Goal: Task Accomplishment & Management: Use online tool/utility

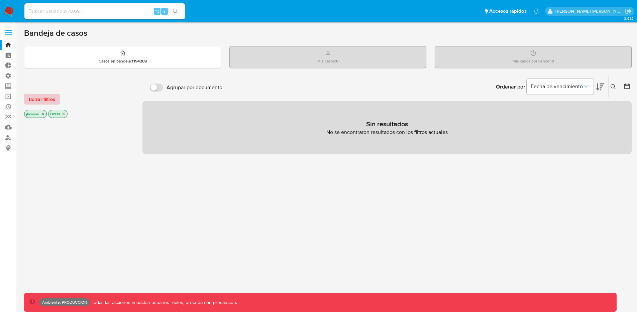
click at [29, 104] on span "Borrar filtros" at bounding box center [42, 99] width 26 height 9
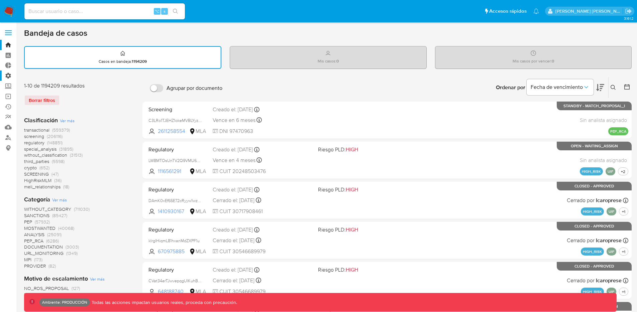
click at [8, 76] on label "Administración" at bounding box center [40, 76] width 80 height 10
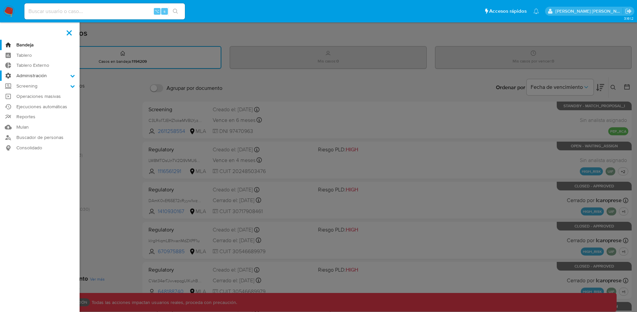
click at [0, 0] on input "Administración" at bounding box center [0, 0] width 0 height 0
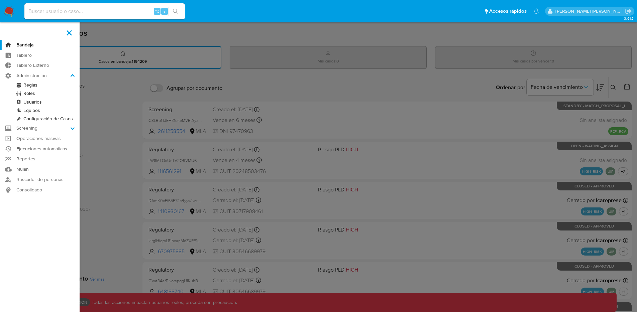
click at [30, 85] on link "Reglas" at bounding box center [40, 85] width 80 height 8
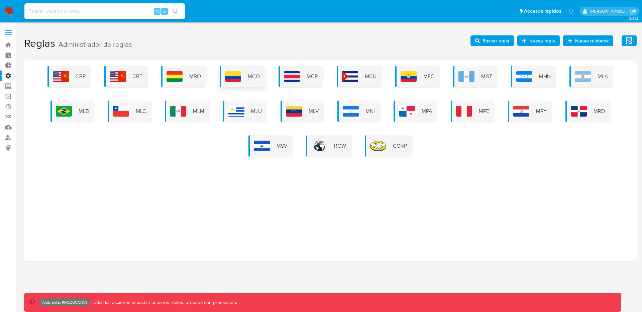
click at [246, 68] on div "MCO" at bounding box center [242, 76] width 45 height 21
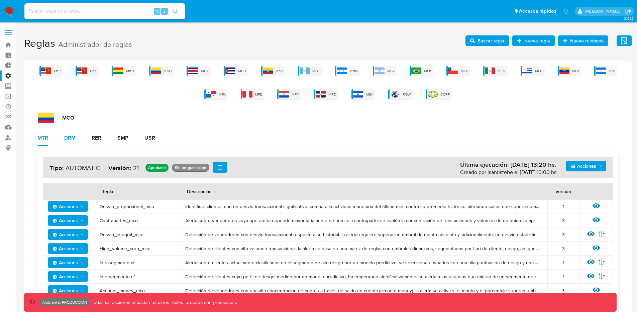
click at [77, 137] on button "DRM" at bounding box center [69, 138] width 27 height 16
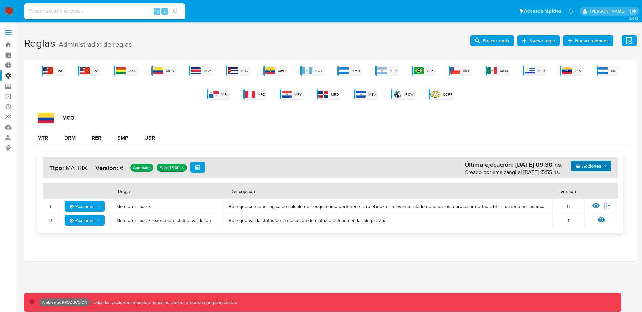
click at [602, 170] on span "Acciones" at bounding box center [592, 166] width 32 height 9
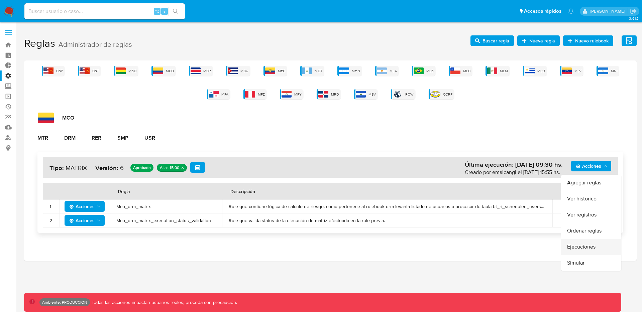
click at [581, 252] on button "Ejecuciones" at bounding box center [591, 247] width 60 height 16
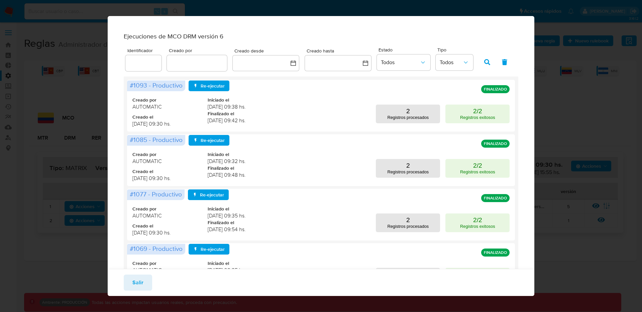
click at [547, 39] on div "Ejecuciones de MCO DRM versión 6 Identificador Creado por Creado desde Creado h…" at bounding box center [321, 156] width 642 height 312
click at [531, 10] on div "Ejecuciones de MCO DRM versión 6 Identificador Creado por Creado desde Creado h…" at bounding box center [321, 156] width 642 height 312
click at [142, 277] on span "Salir" at bounding box center [137, 283] width 11 height 15
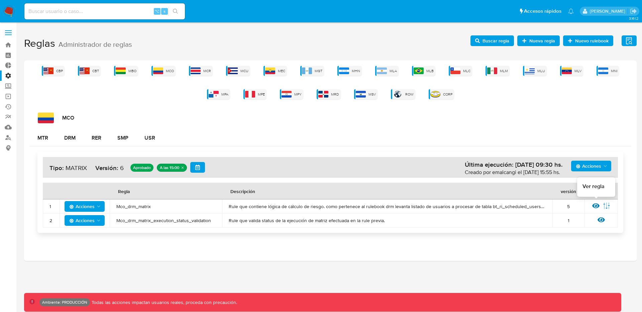
click at [594, 206] on icon at bounding box center [595, 205] width 7 height 7
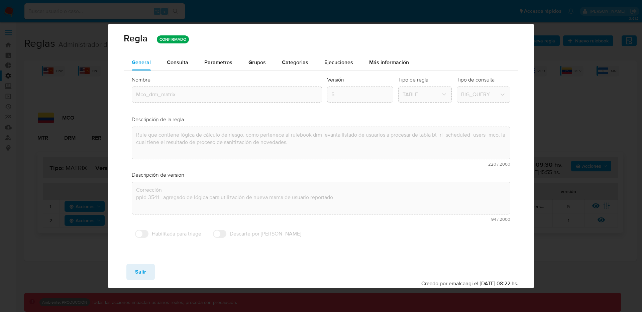
click at [321, 65] on button "Ejecuciones" at bounding box center [338, 63] width 45 height 16
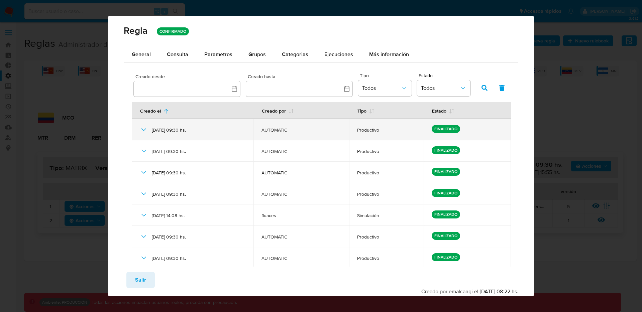
click at [134, 132] on td "[DATE] 09:30 hs." at bounding box center [193, 129] width 122 height 21
click at [142, 130] on icon at bounding box center [144, 130] width 8 height 8
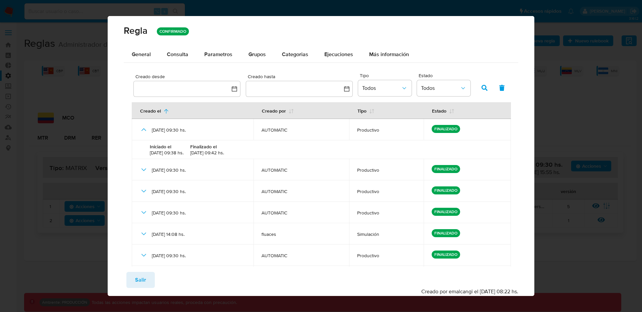
click at [547, 66] on div "Regla CONFIRMADO General Consulta Parametros Evidencias Grupos Categorias Ejecu…" at bounding box center [321, 156] width 642 height 312
click at [142, 280] on span "Salir" at bounding box center [140, 280] width 11 height 15
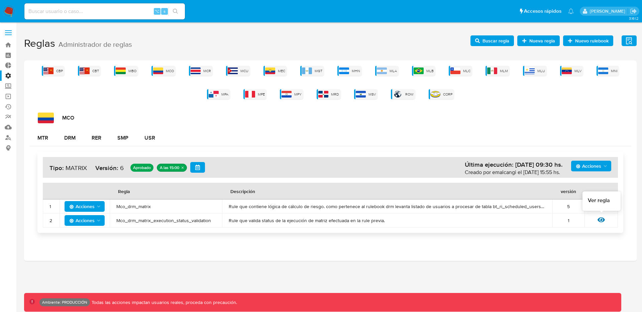
click at [603, 221] on icon at bounding box center [601, 220] width 7 height 5
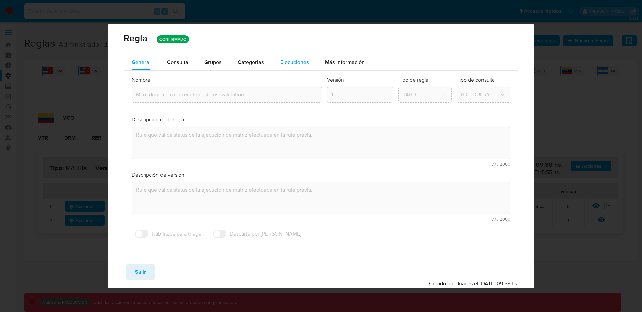
click at [296, 59] on span "Ejecuciones" at bounding box center [294, 63] width 29 height 8
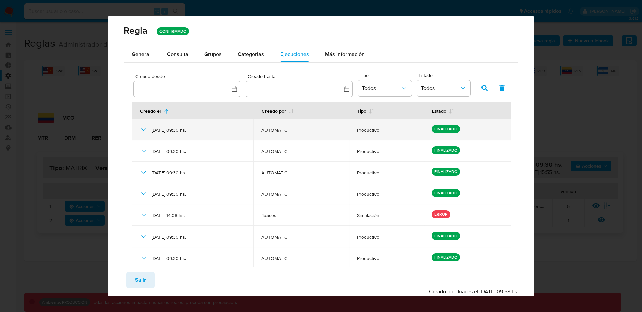
click at [146, 129] on icon at bounding box center [144, 130] width 8 height 8
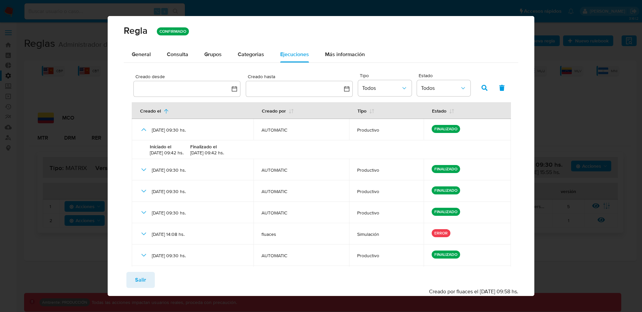
click at [147, 282] on button "Salir" at bounding box center [140, 280] width 28 height 16
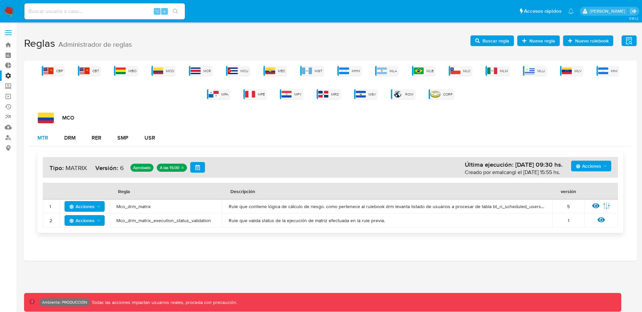
click at [32, 139] on button "MTR" at bounding box center [42, 138] width 27 height 16
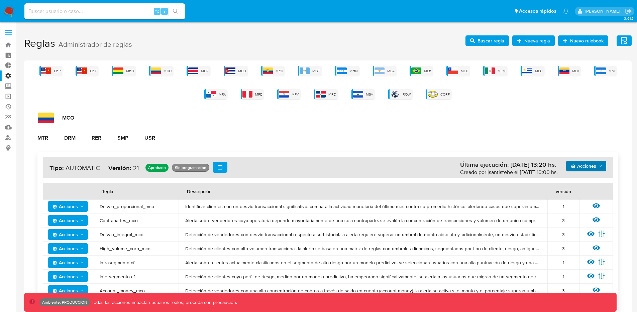
click at [602, 168] on icon "Acciones" at bounding box center [600, 166] width 5 height 5
click at [579, 231] on button "Ejecuciones" at bounding box center [586, 231] width 60 height 16
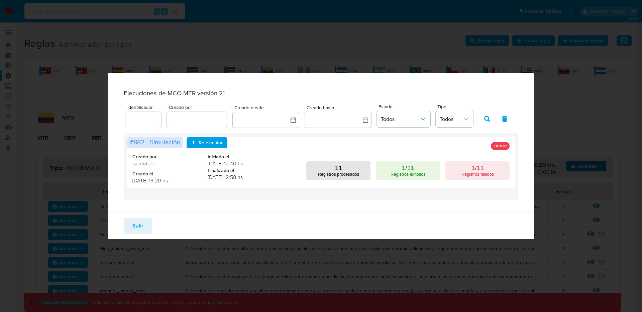
click at [332, 46] on div "Ejecuciones de MCO MTR versión 21 Identificador Creado por Creado desde Creado …" at bounding box center [321, 156] width 642 height 312
click at [149, 226] on button "Salir" at bounding box center [138, 226] width 28 height 16
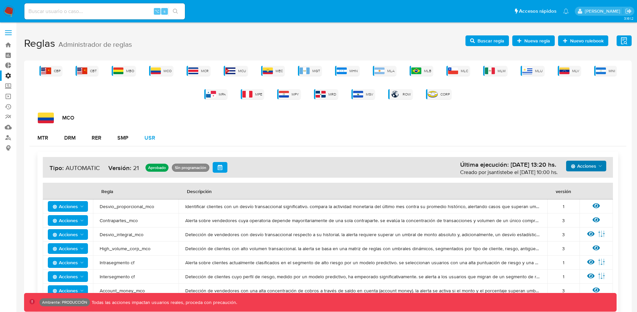
click at [159, 136] on button "USR" at bounding box center [149, 138] width 27 height 16
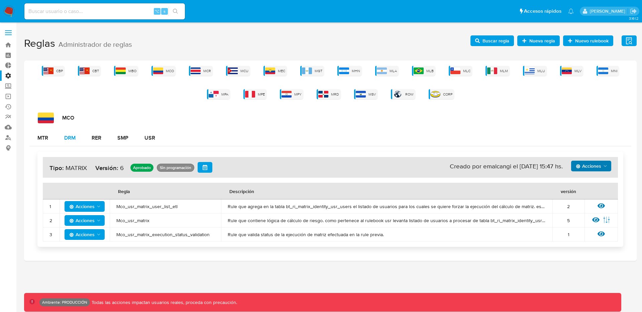
click at [76, 136] on button "DRM" at bounding box center [69, 138] width 27 height 16
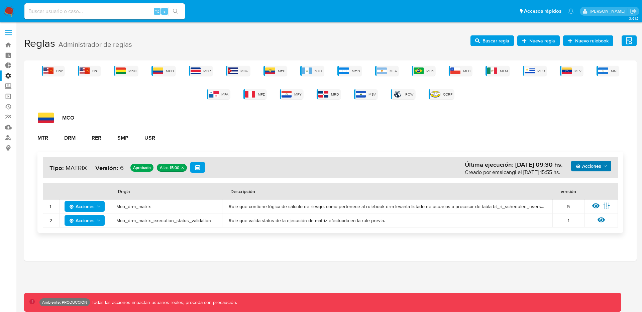
click at [604, 164] on icon "Acciones" at bounding box center [605, 166] width 5 height 5
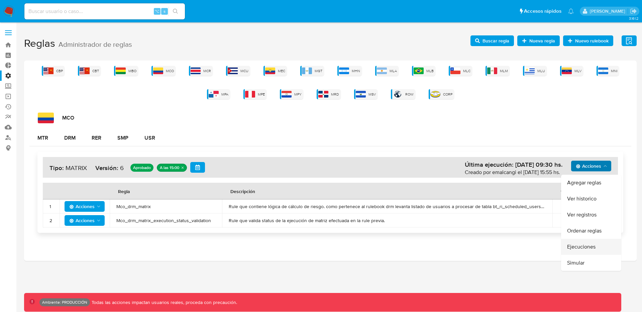
click at [585, 252] on button "Ejecuciones" at bounding box center [591, 247] width 60 height 16
